Goal: Transaction & Acquisition: Purchase product/service

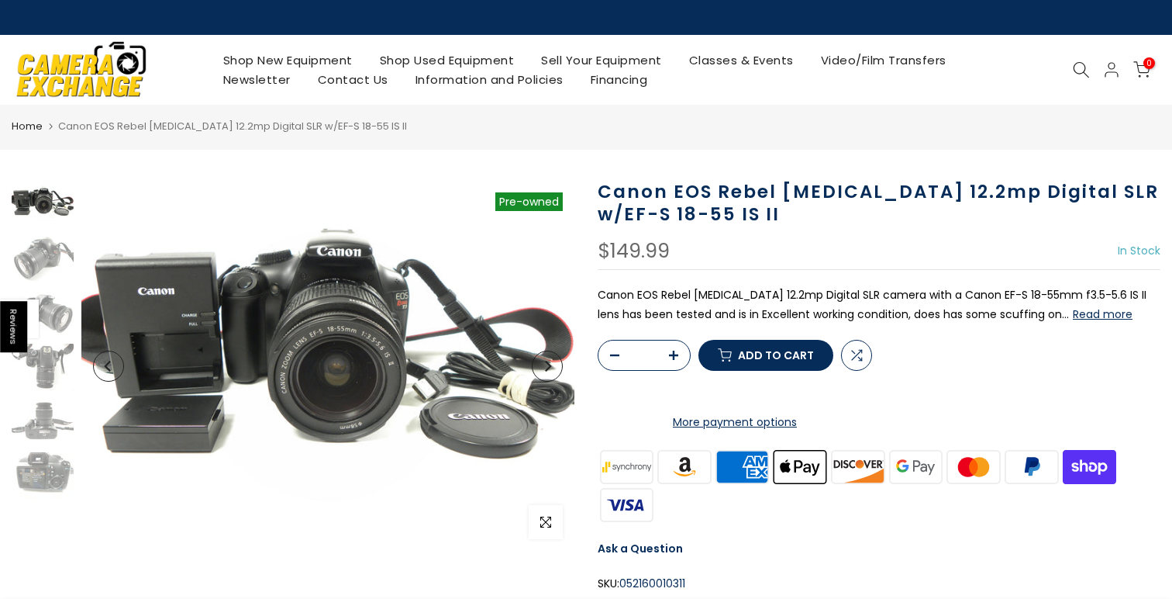
click at [1073, 314] on button "Read more" at bounding box center [1103, 314] width 60 height 14
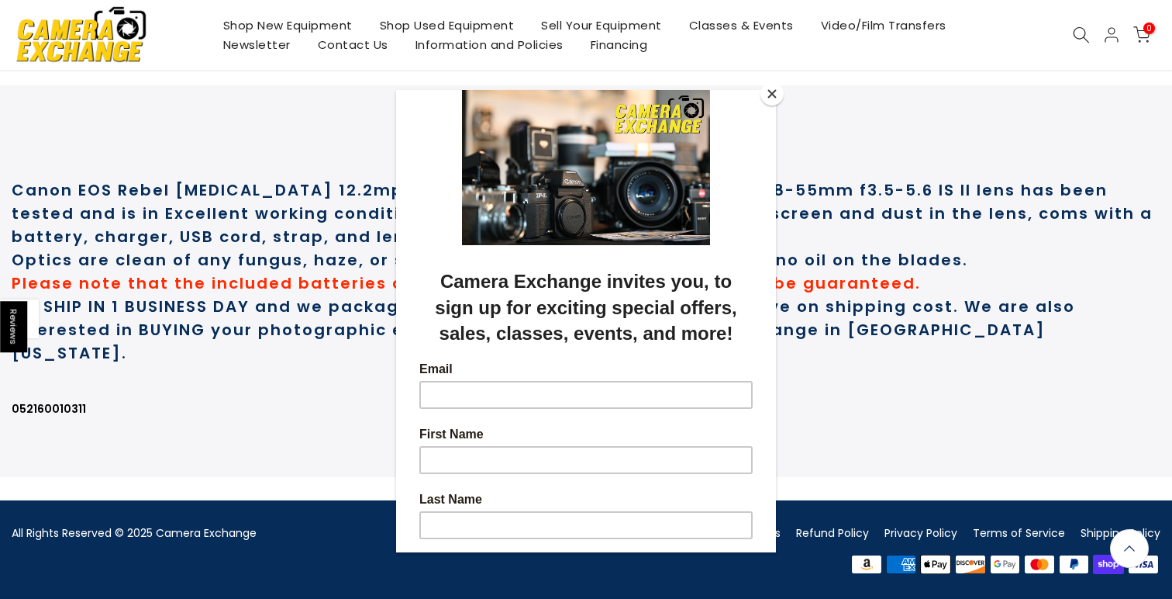
scroll to position [763, 0]
click at [768, 96] on button "Close" at bounding box center [772, 93] width 23 height 23
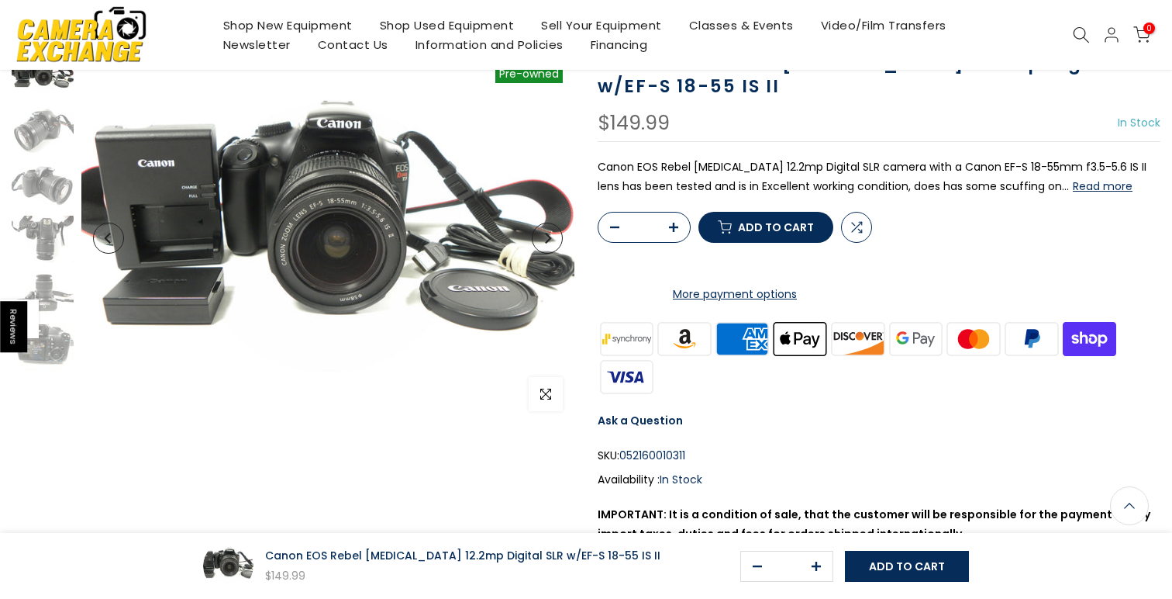
scroll to position [0, 0]
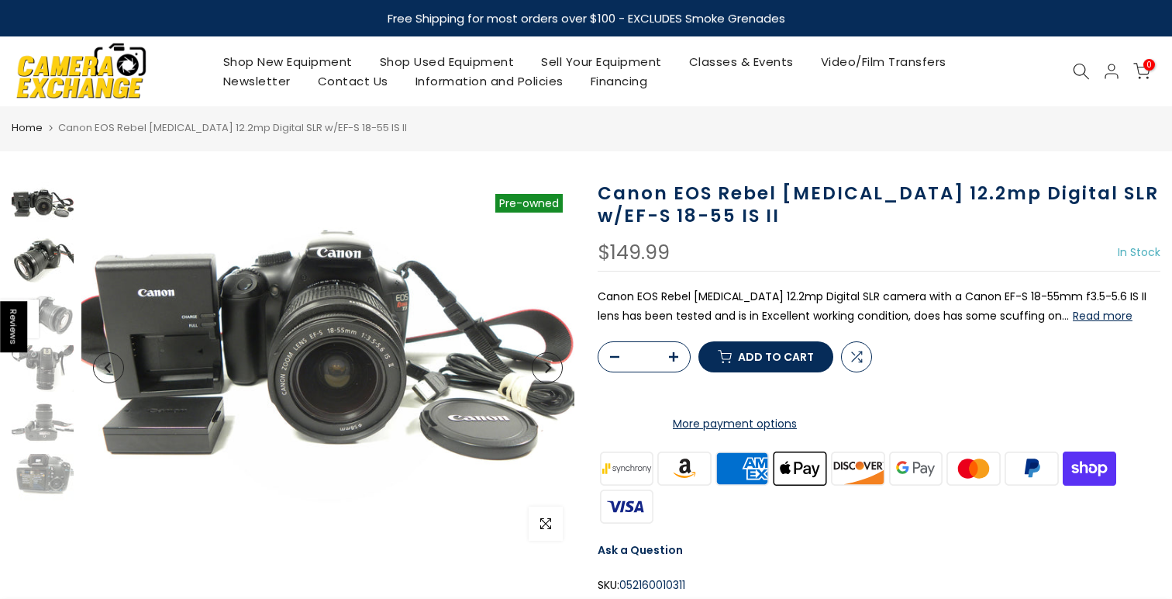
click at [29, 252] on img at bounding box center [43, 260] width 62 height 47
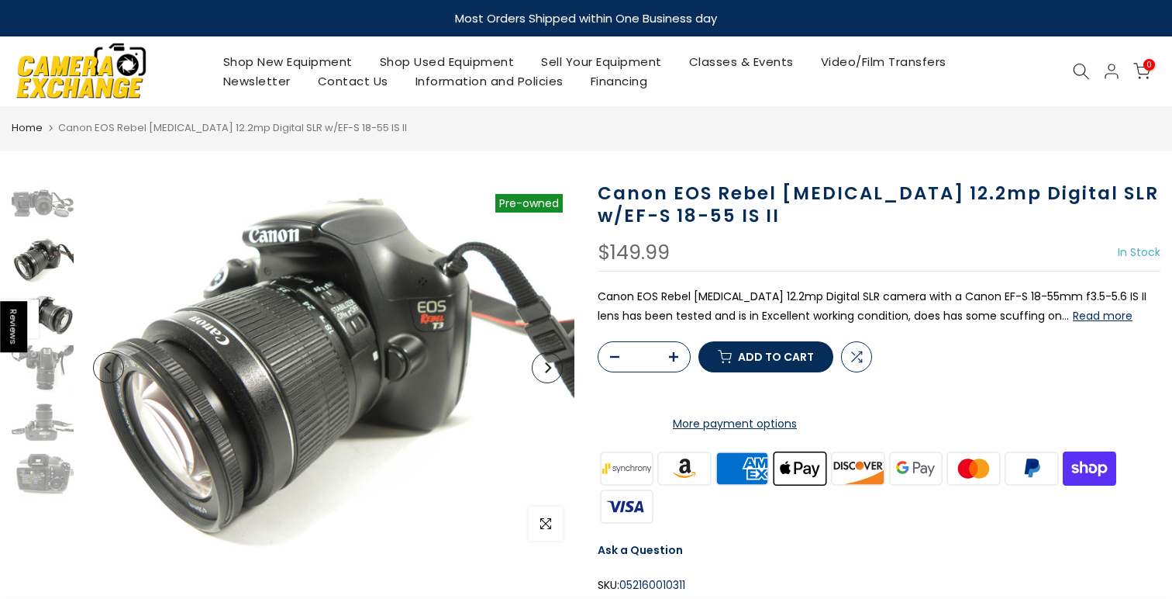
click at [47, 325] on img at bounding box center [43, 314] width 62 height 47
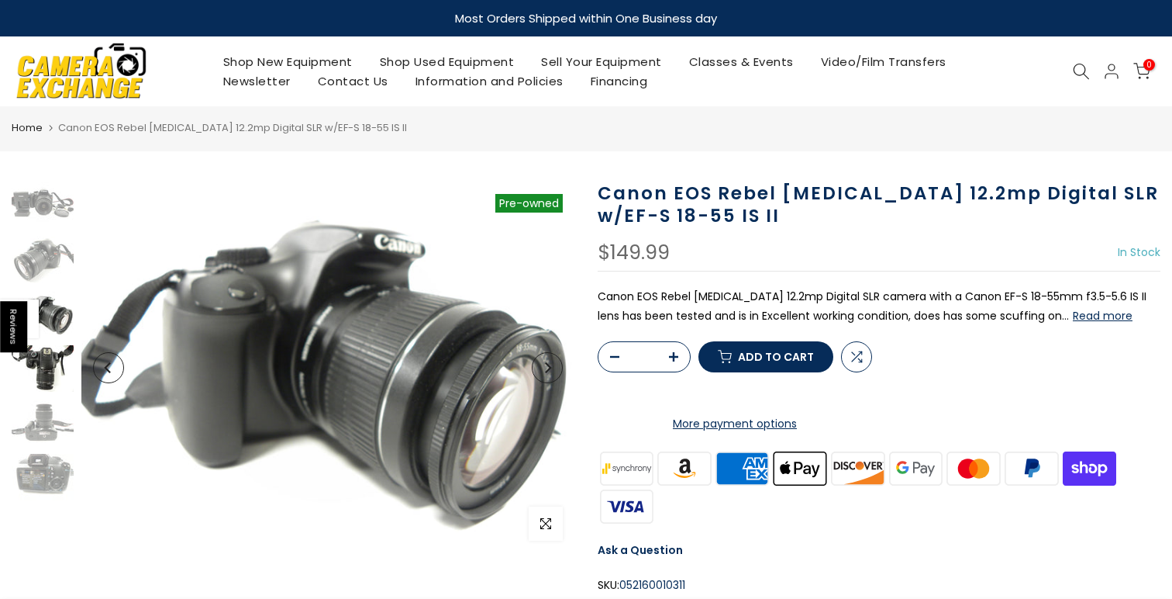
click at [50, 369] on img at bounding box center [43, 368] width 62 height 47
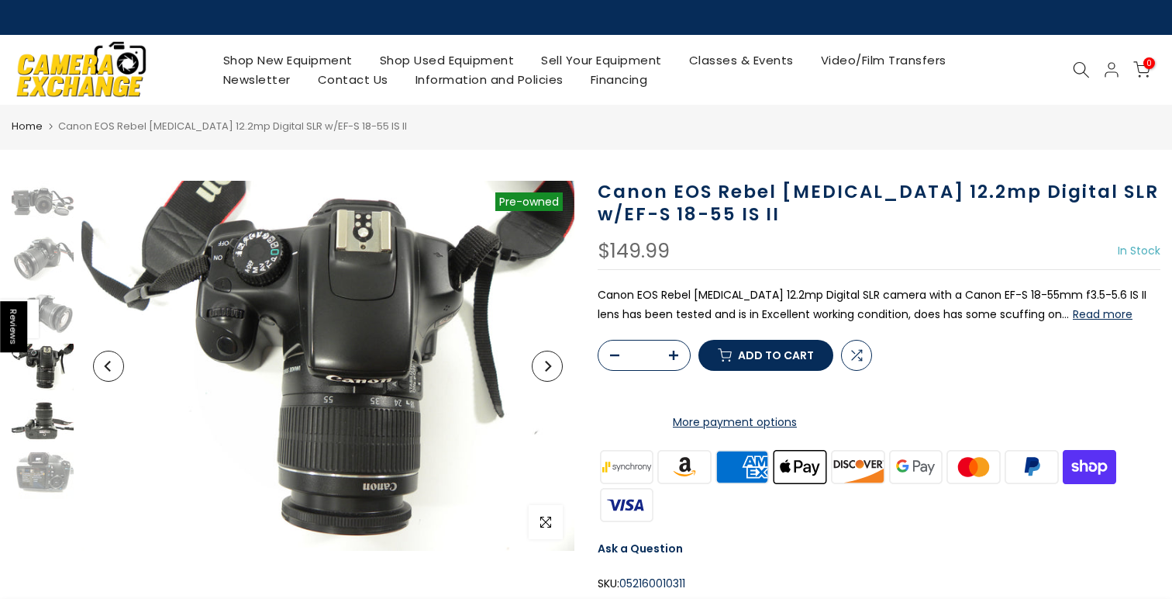
click at [48, 425] on img at bounding box center [43, 421] width 62 height 47
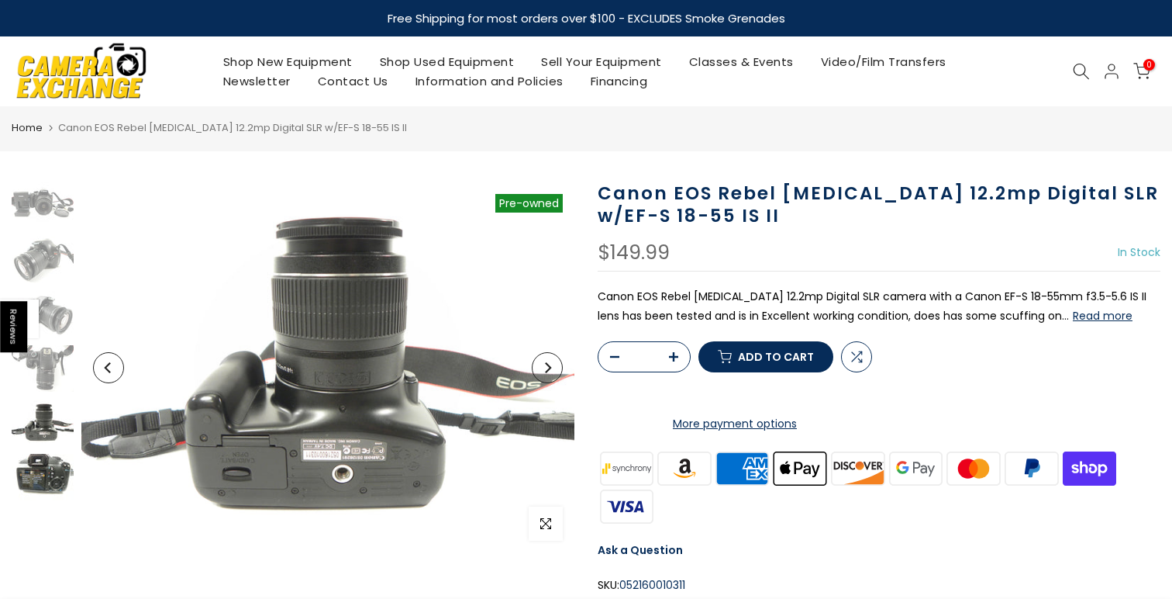
click at [49, 484] on img at bounding box center [43, 477] width 62 height 47
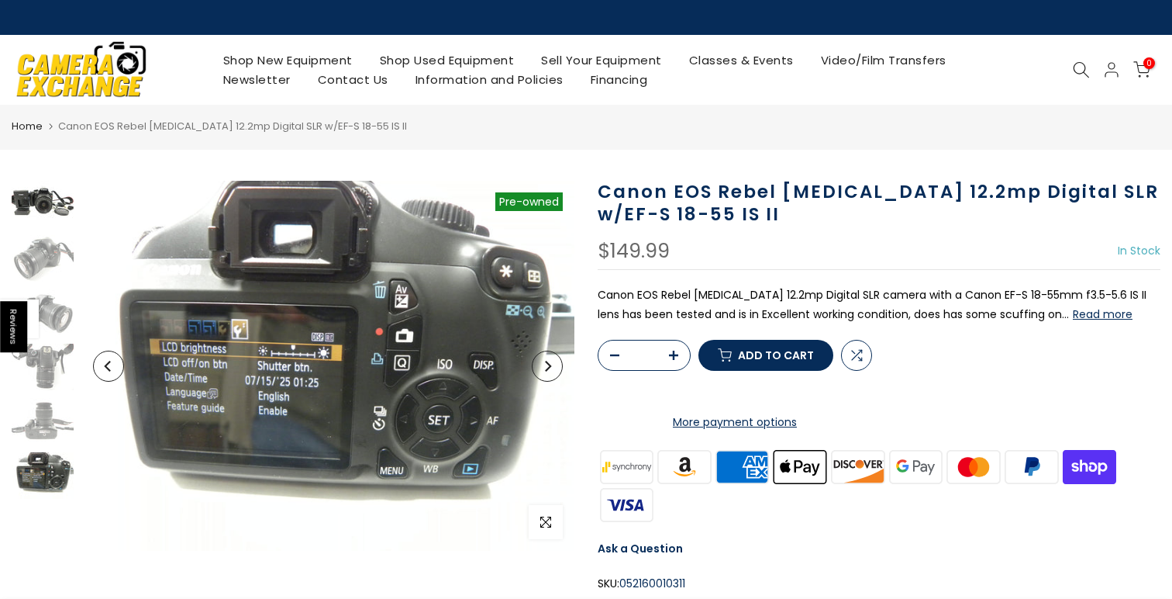
click at [20, 210] on img at bounding box center [43, 204] width 62 height 47
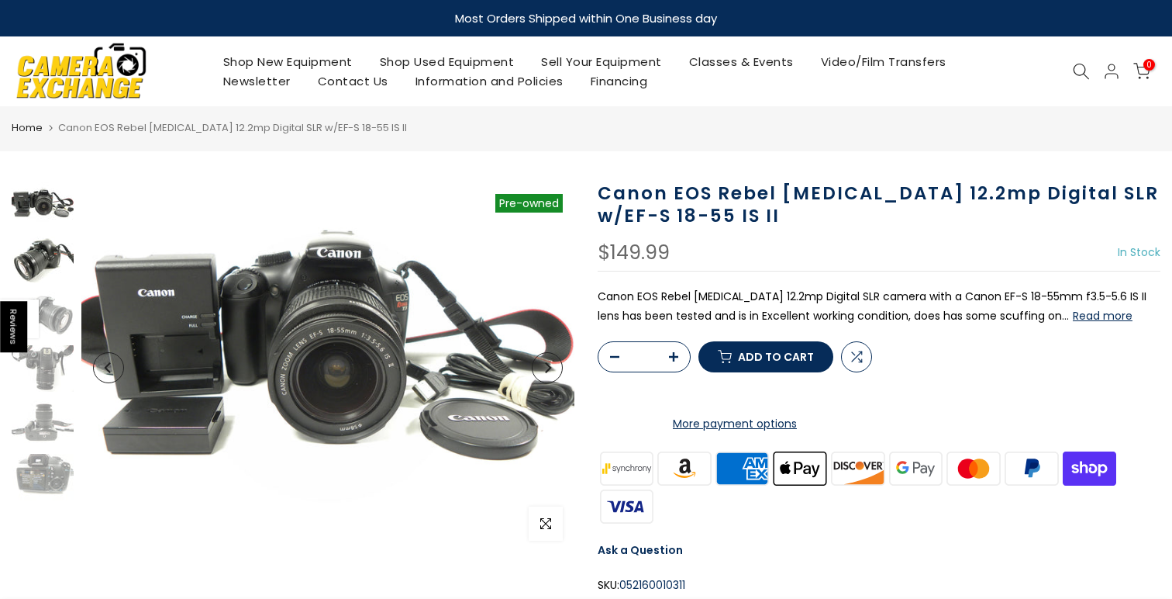
click at [37, 255] on img at bounding box center [43, 260] width 62 height 47
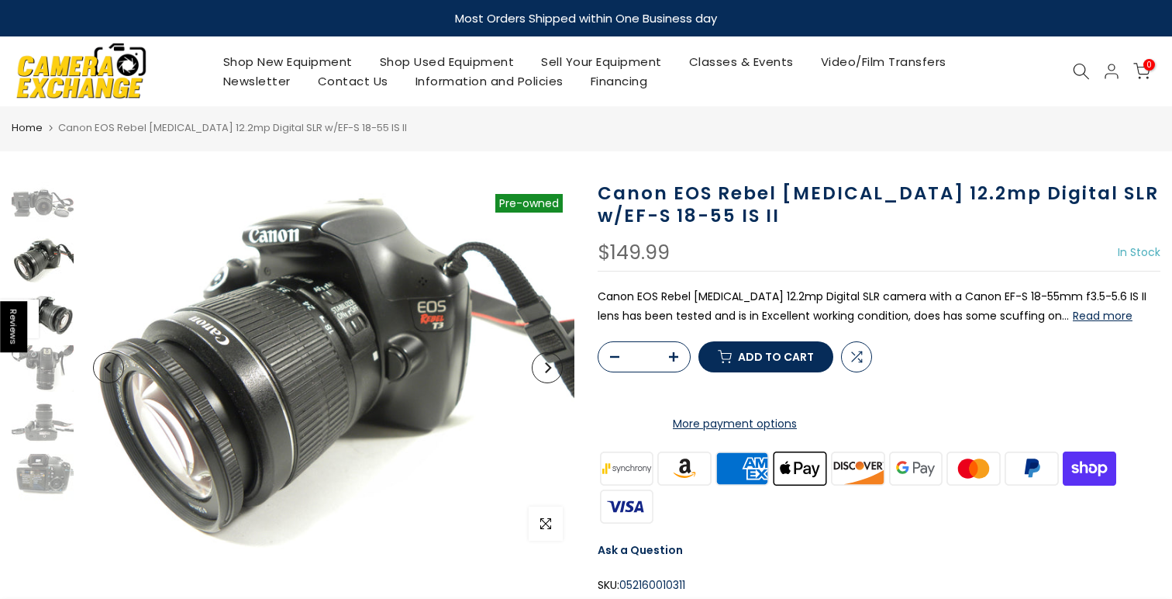
click at [50, 295] on img at bounding box center [43, 314] width 62 height 47
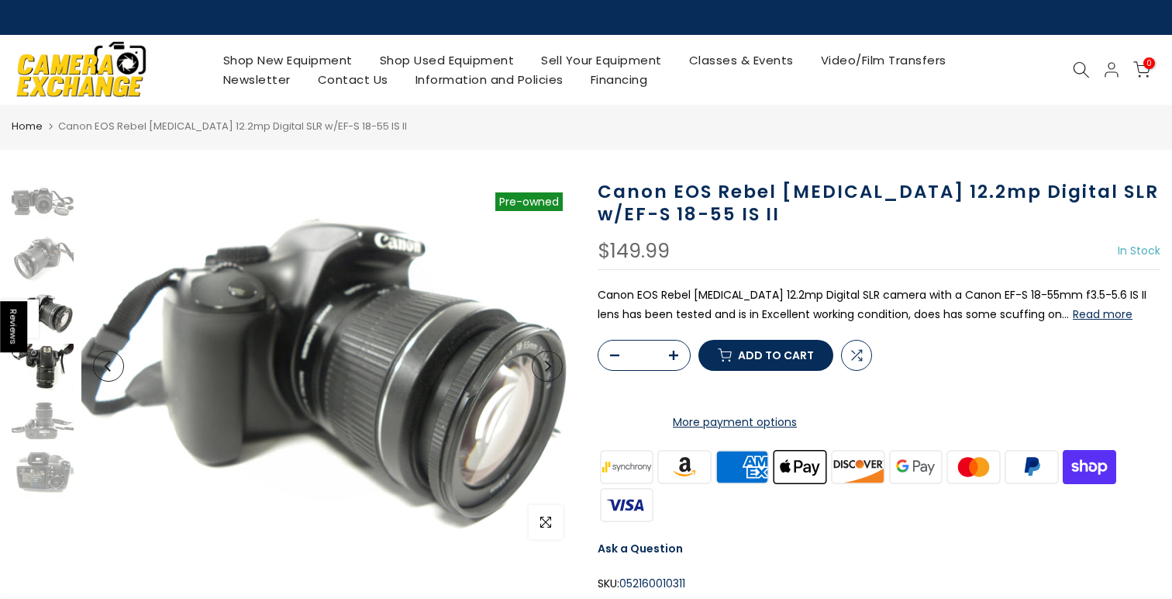
click at [55, 358] on img at bounding box center [43, 367] width 62 height 47
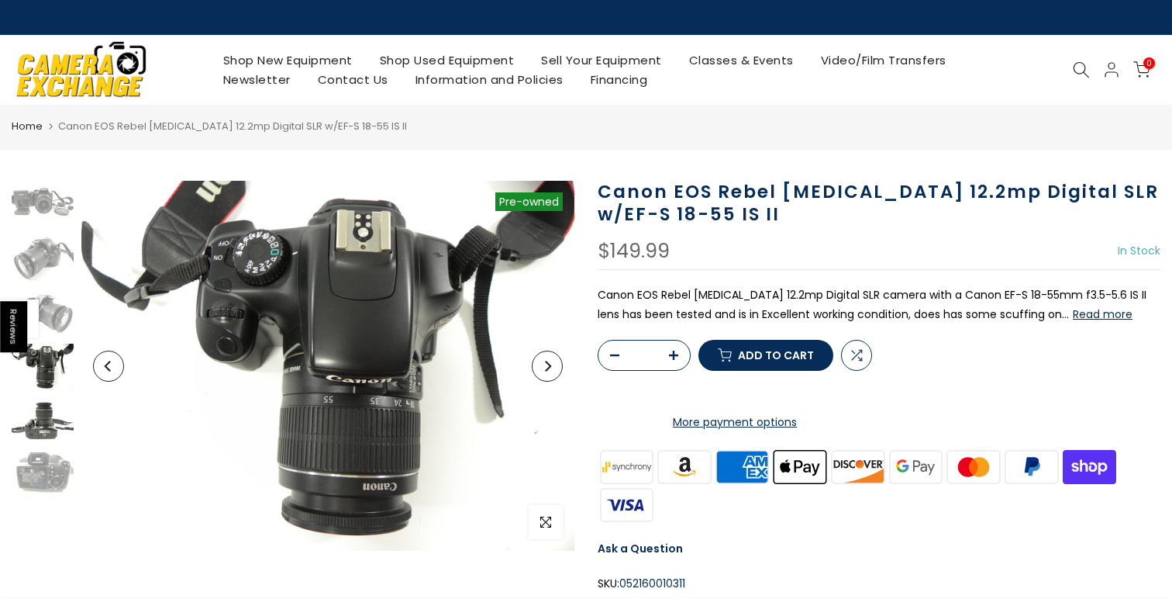
click at [47, 408] on img at bounding box center [43, 421] width 62 height 47
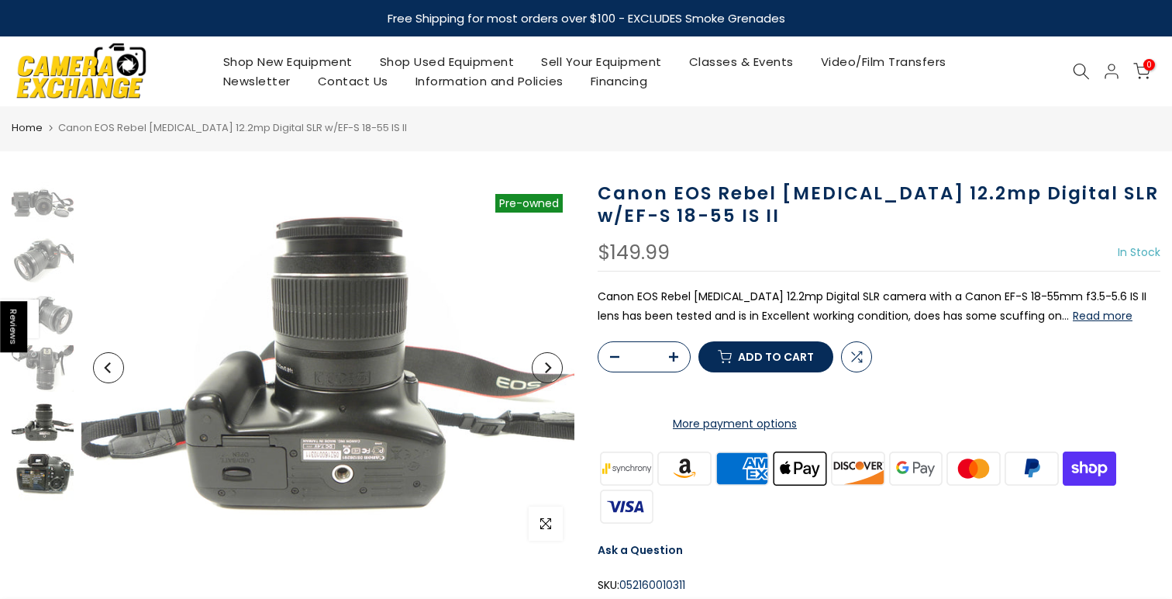
click at [40, 475] on img at bounding box center [43, 477] width 62 height 47
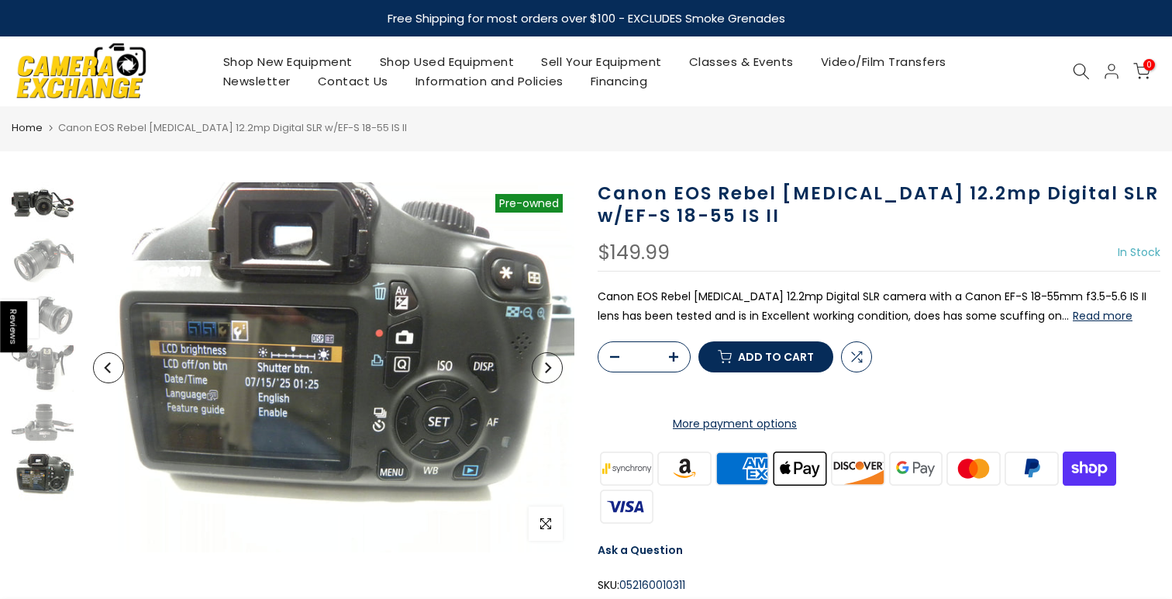
click at [29, 203] on img at bounding box center [43, 205] width 62 height 47
